Goal: Obtain resource: Obtain resource

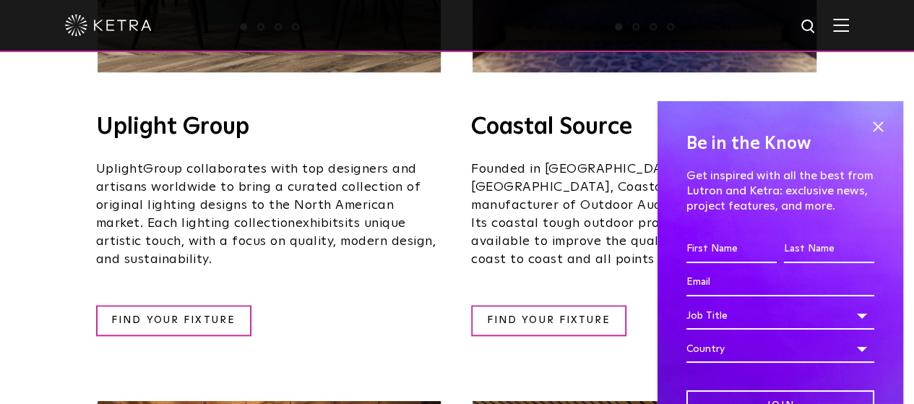
scroll to position [594, 0]
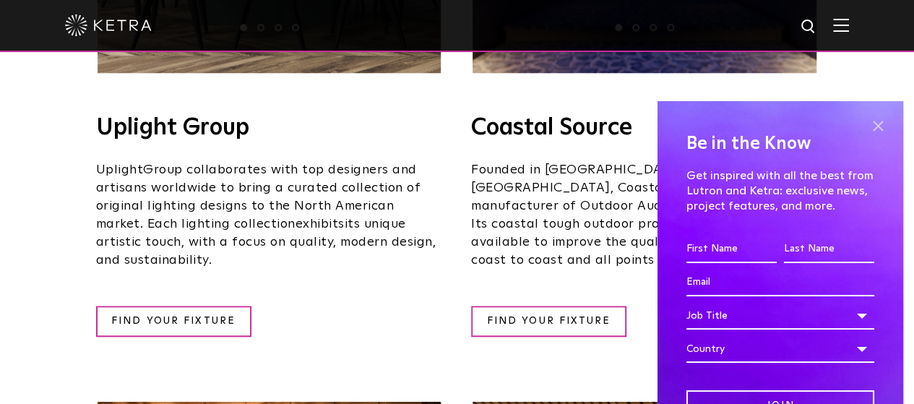
click at [867, 119] on span at bounding box center [878, 127] width 22 height 22
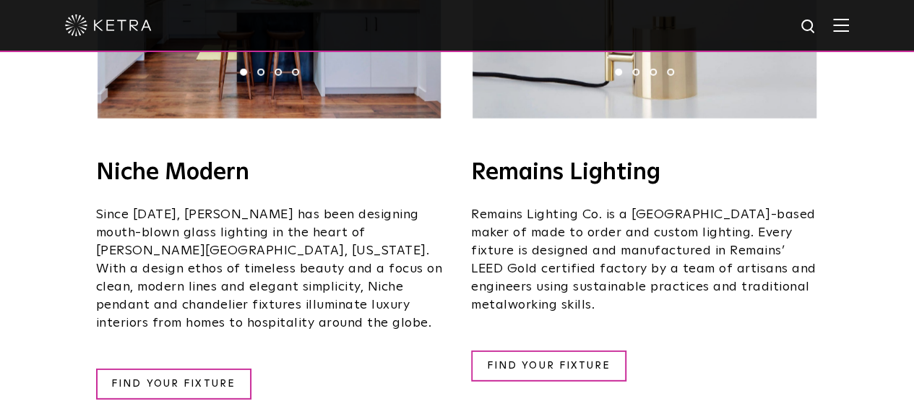
scroll to position [1965, 0]
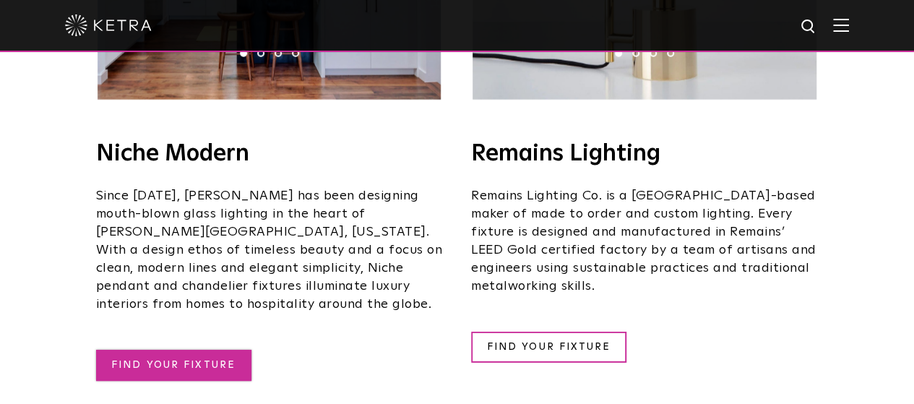
click at [153, 350] on link "FIND YOUR FIXTURE" at bounding box center [173, 365] width 155 height 31
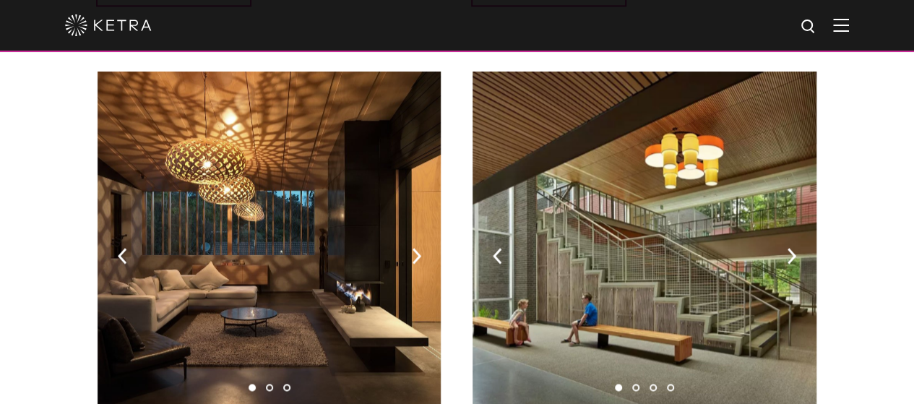
scroll to position [919, 0]
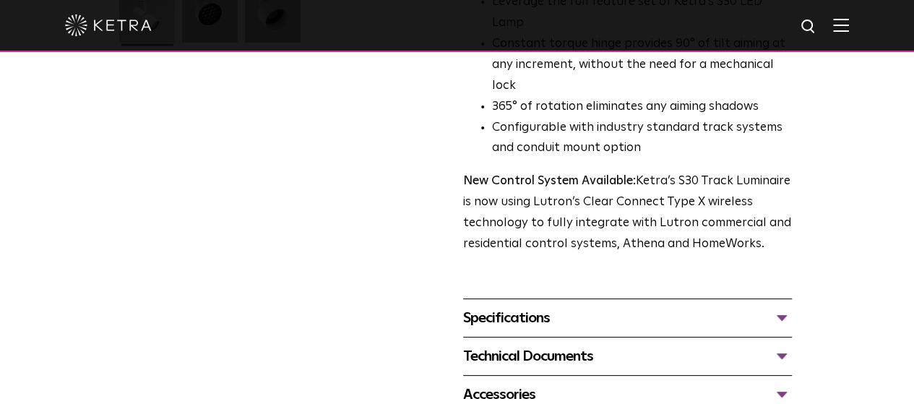
scroll to position [454, 0]
click at [593, 306] on div "Specifications" at bounding box center [627, 317] width 329 height 23
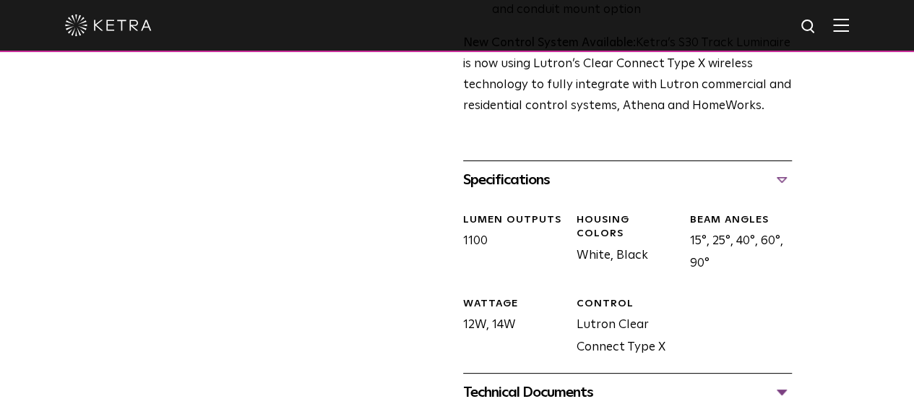
scroll to position [671, 0]
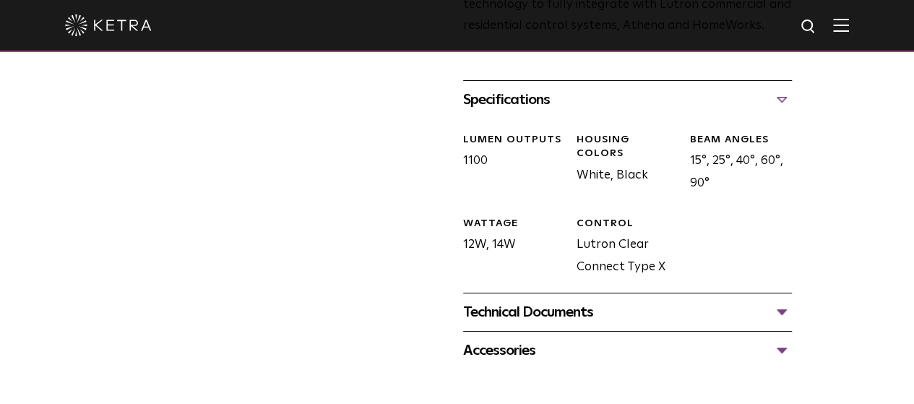
click at [593, 301] on div "Technical Documents" at bounding box center [627, 312] width 329 height 23
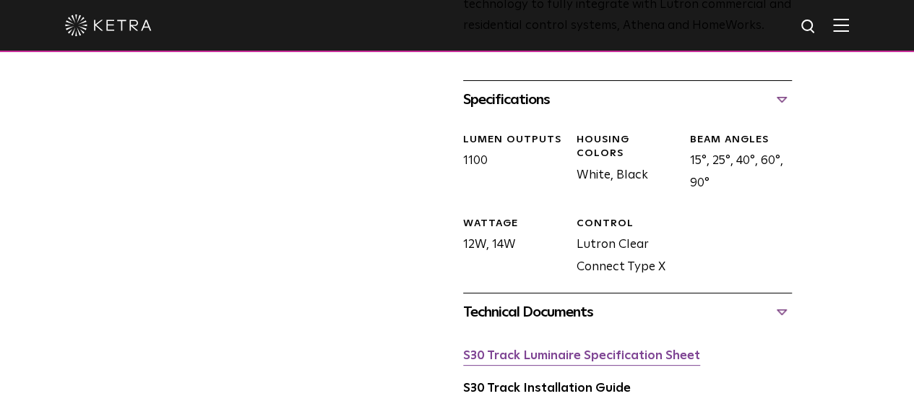
click at [522, 350] on link "S30 Track Luminaire Specification Sheet" at bounding box center [581, 356] width 237 height 12
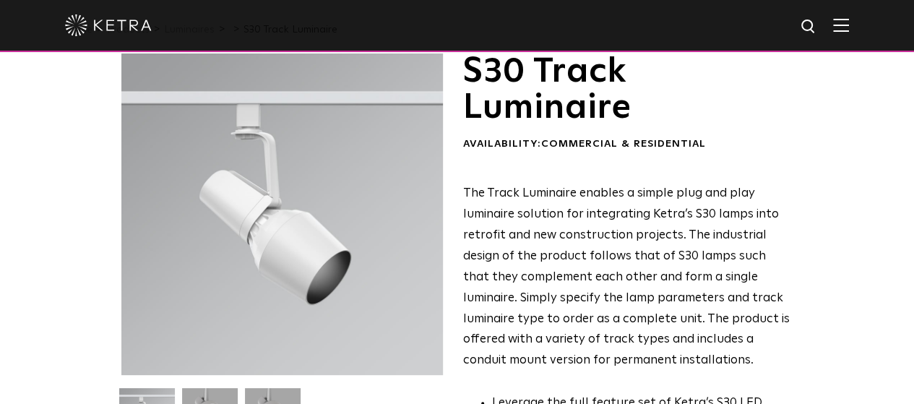
scroll to position [0, 0]
